Goal: Task Accomplishment & Management: Use online tool/utility

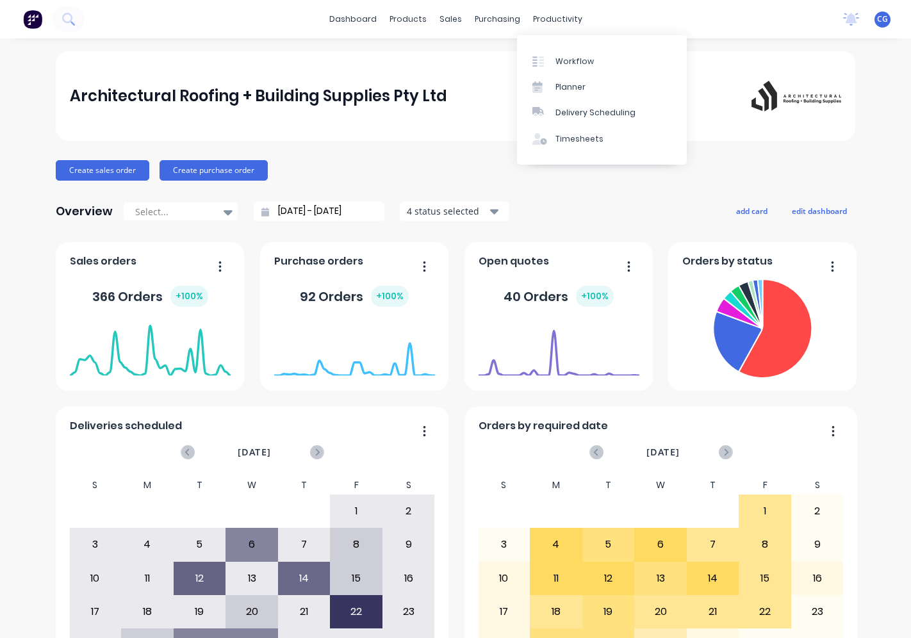
click at [561, 59] on div "Workflow" at bounding box center [574, 62] width 38 height 12
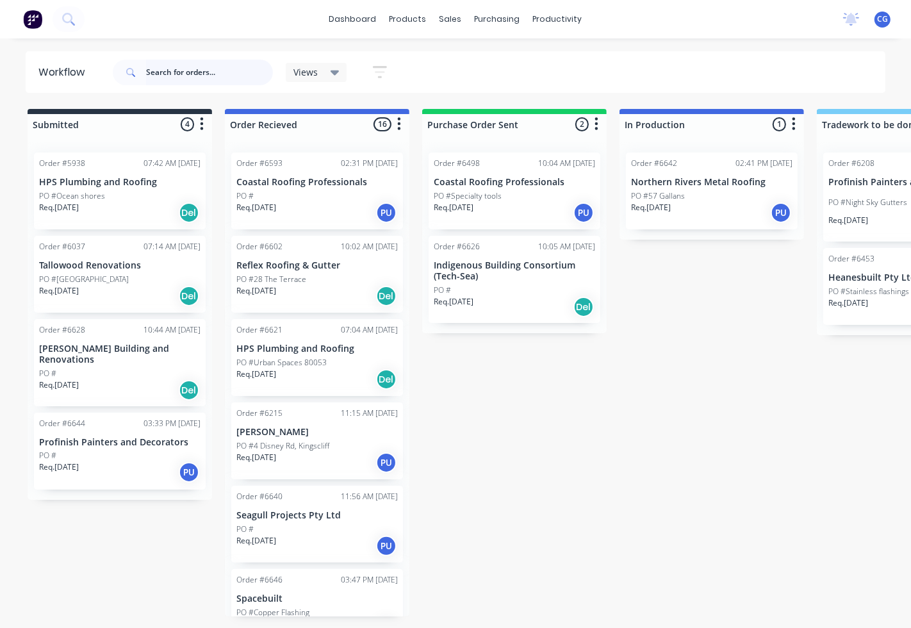
click at [225, 75] on input "text" at bounding box center [209, 73] width 127 height 26
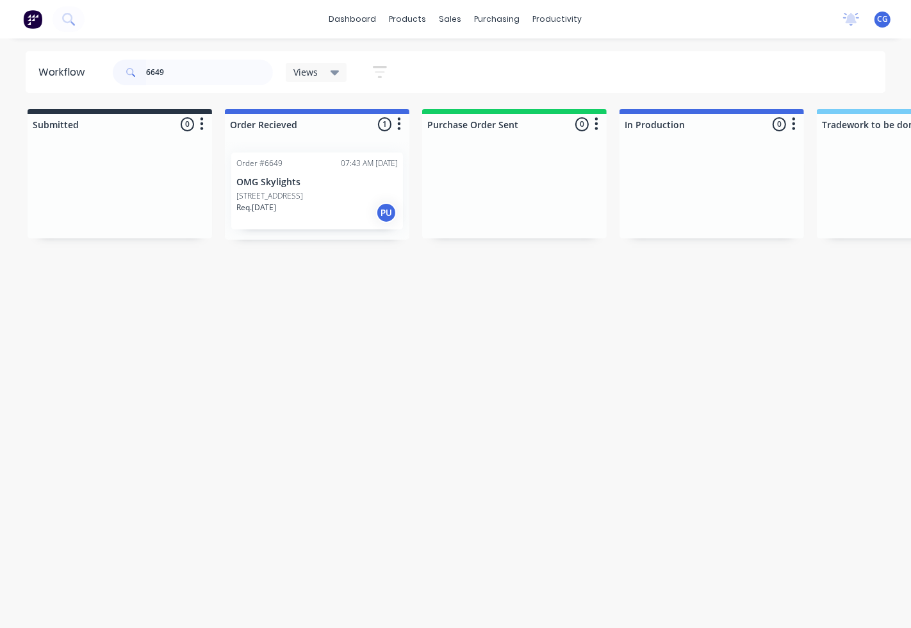
click at [293, 208] on div "Req. [DATE] PU" at bounding box center [316, 213] width 161 height 22
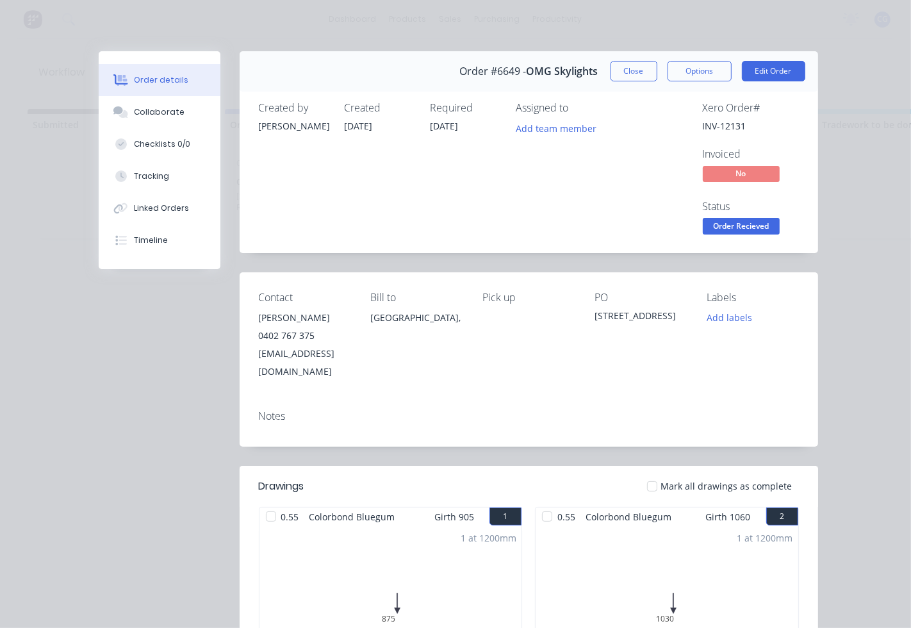
click at [668, 479] on span "Mark all drawings as complete" at bounding box center [726, 485] width 131 height 13
drag, startPoint x: 644, startPoint y: 473, endPoint x: 644, endPoint y: 464, distance: 9.0
click at [643, 473] on div at bounding box center [652, 486] width 26 height 26
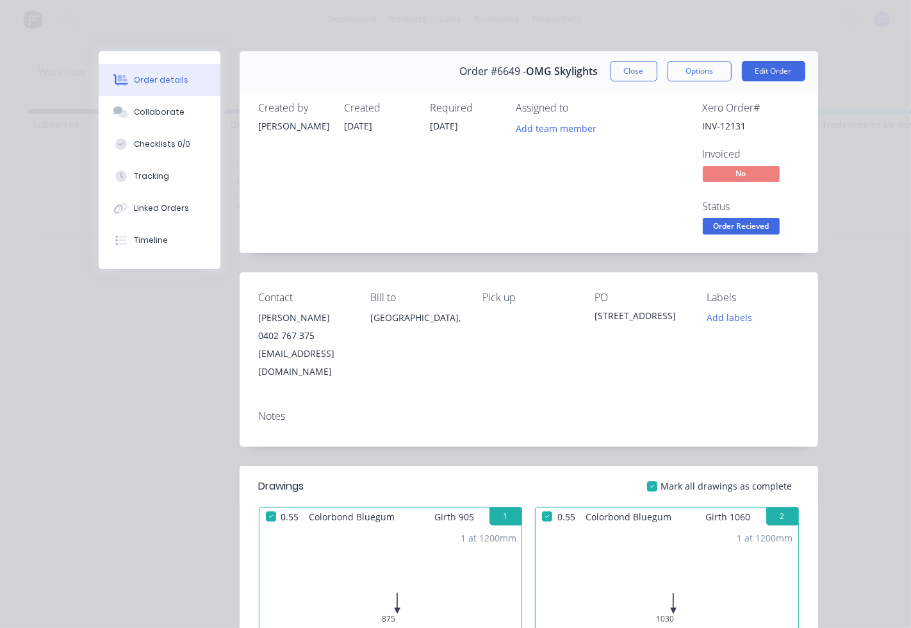
click at [712, 224] on span "Order Recieved" at bounding box center [741, 226] width 77 height 16
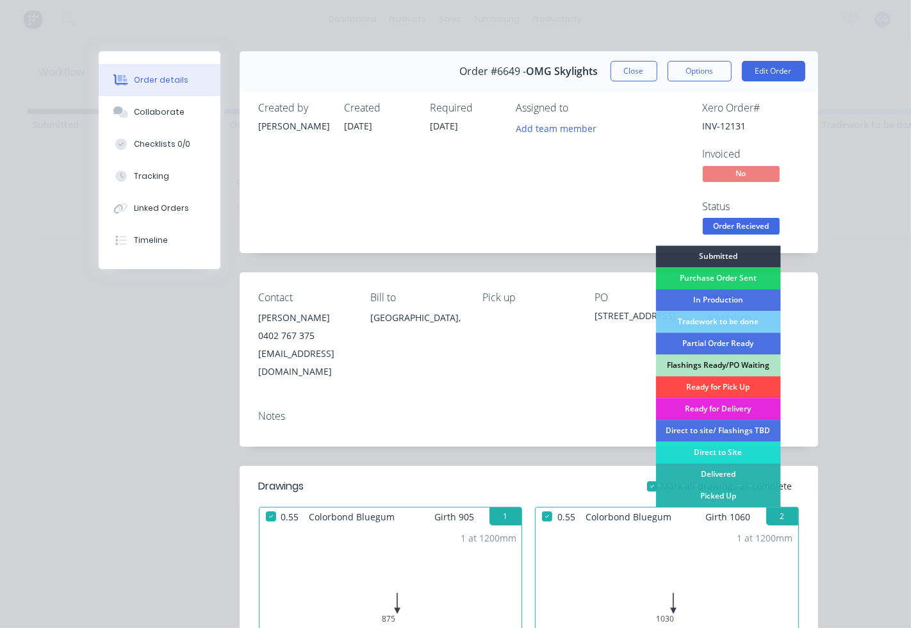
click at [720, 385] on div "Ready for Pick Up" at bounding box center [717, 387] width 125 height 22
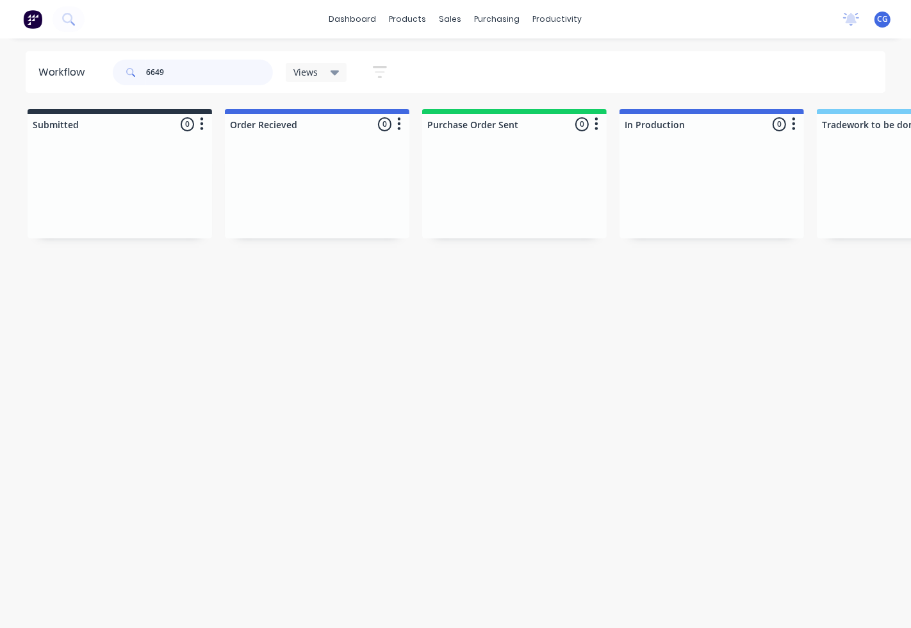
click at [202, 67] on input "6649" at bounding box center [209, 73] width 127 height 26
type input "6668"
click at [315, 169] on div "Order #6668 07:06 AM [DATE] Food Engineering Services PO # Req. [DATE] Del" at bounding box center [317, 190] width 172 height 77
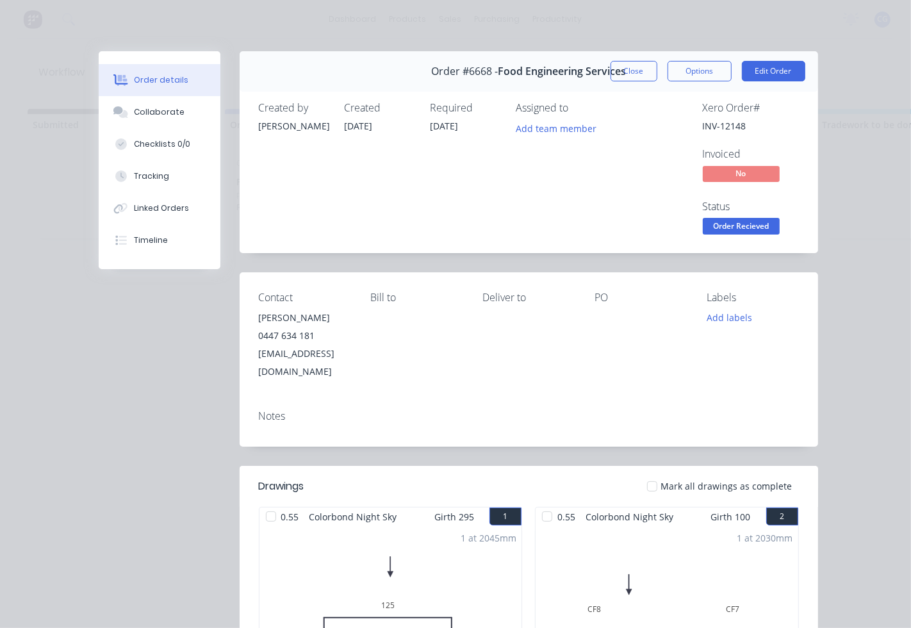
scroll to position [237, 0]
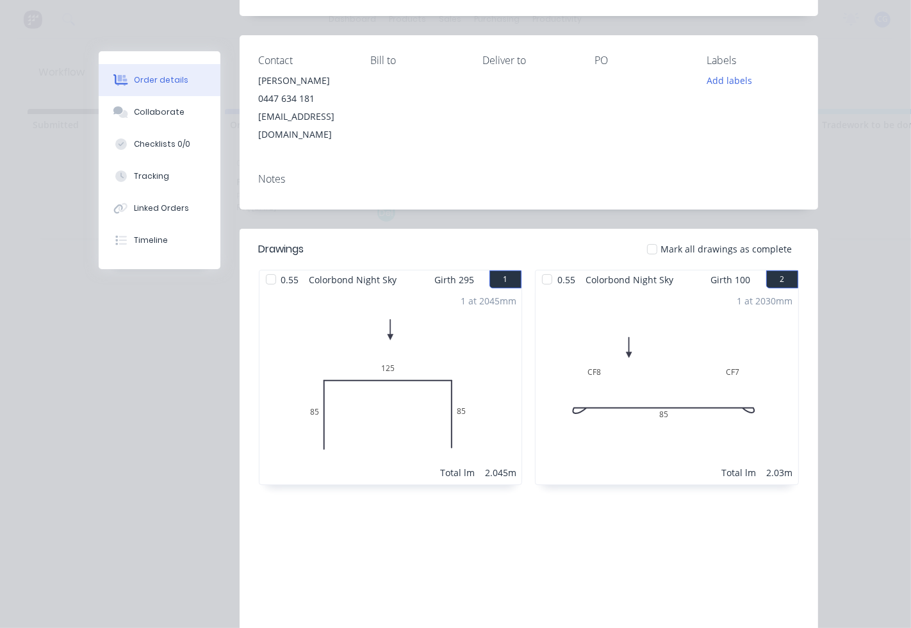
click at [657, 236] on div at bounding box center [652, 249] width 26 height 26
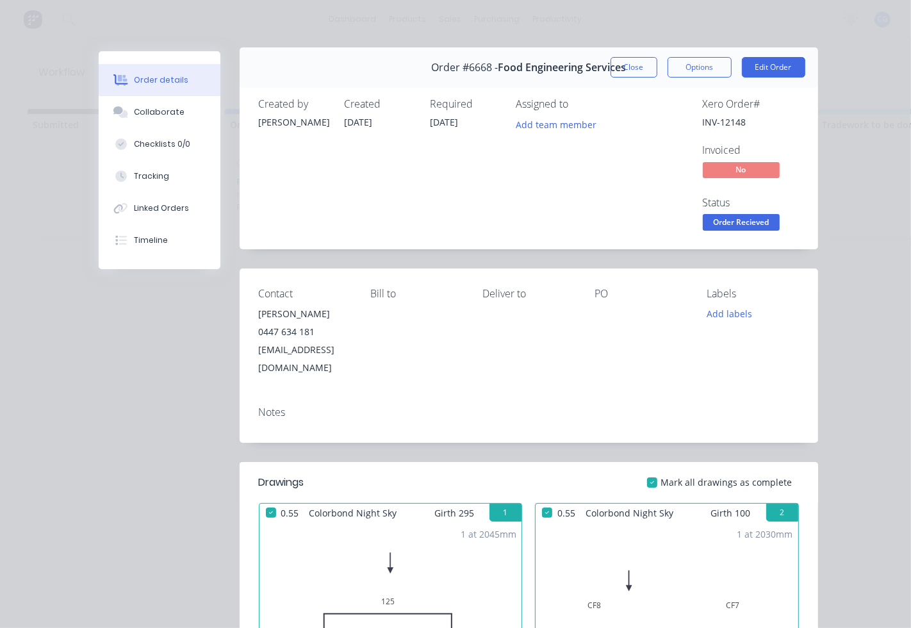
scroll to position [0, 0]
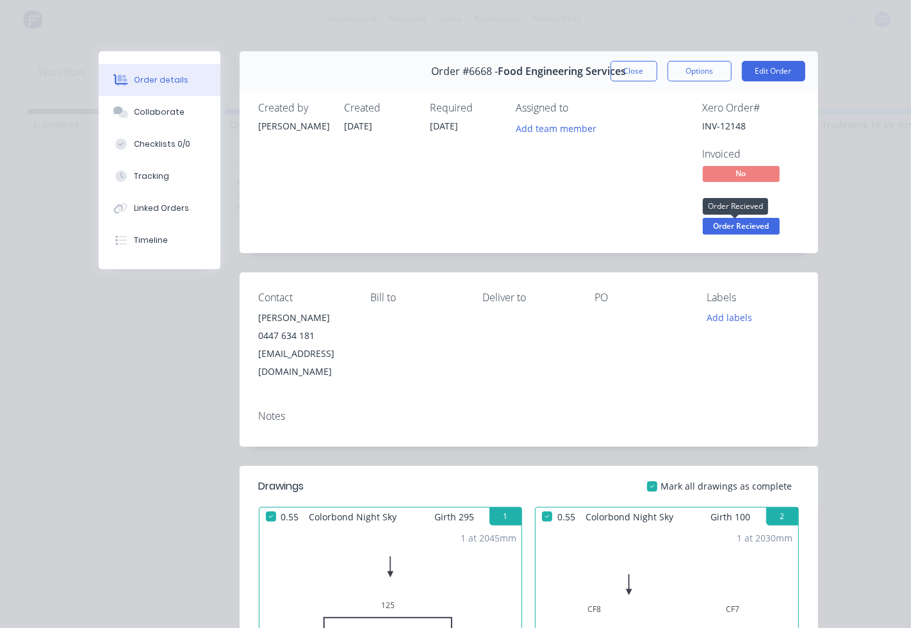
click at [716, 222] on span "Order Recieved" at bounding box center [741, 226] width 77 height 16
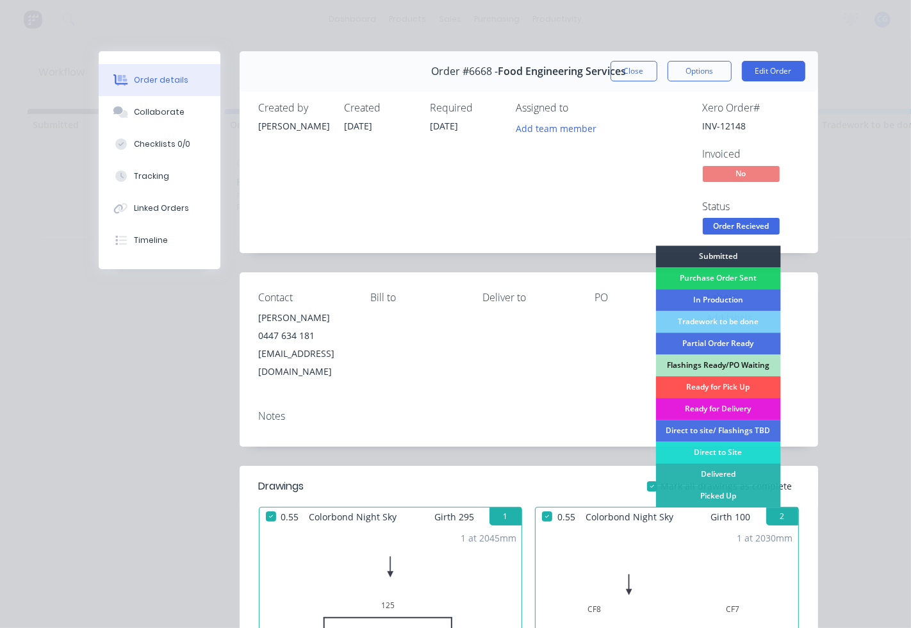
click at [726, 404] on div "Ready for Delivery" at bounding box center [717, 409] width 125 height 22
